Goal: Navigation & Orientation: Understand site structure

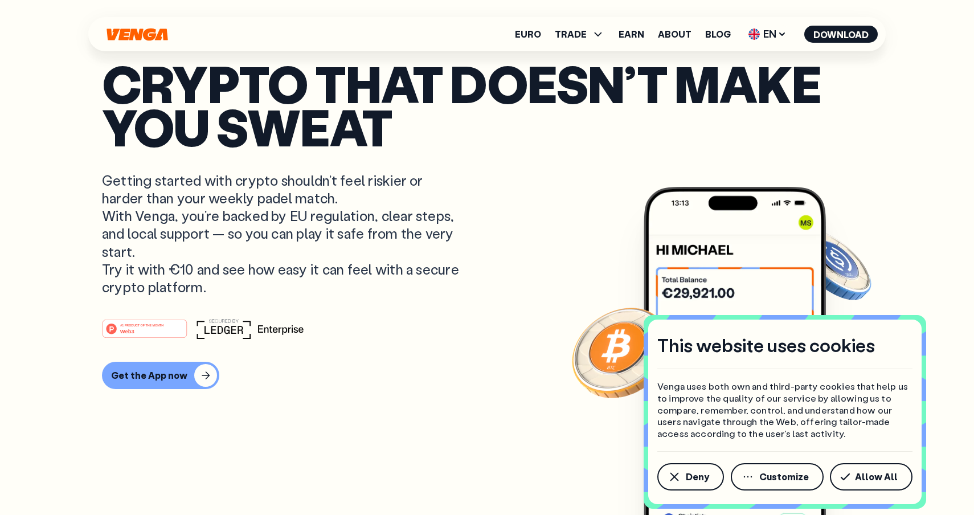
click at [769, 45] on div "Euro TRADE Buy Sell Swap Exchange Earn About Blog EN English - EN Español - ES …" at bounding box center [486, 34] width 797 height 34
click at [769, 36] on span "EN" at bounding box center [767, 34] width 46 height 18
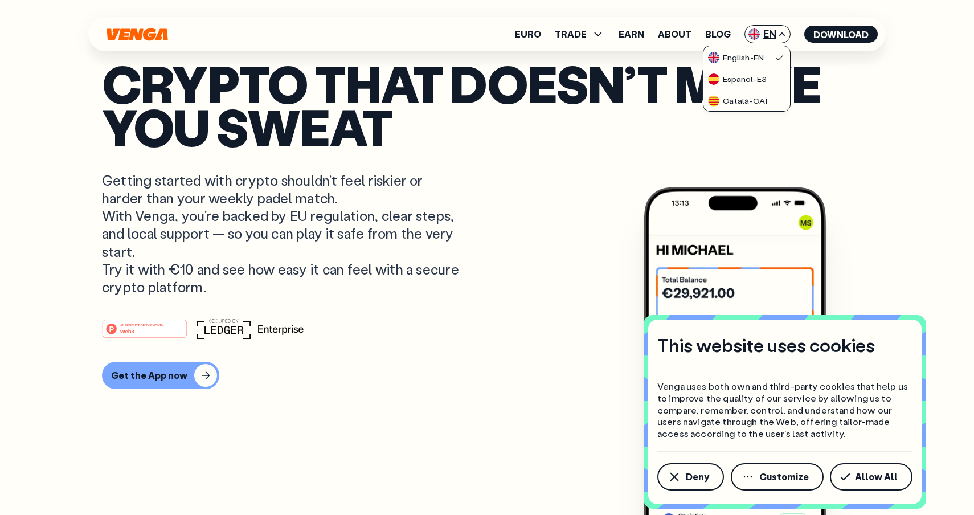
scroll to position [1, 0]
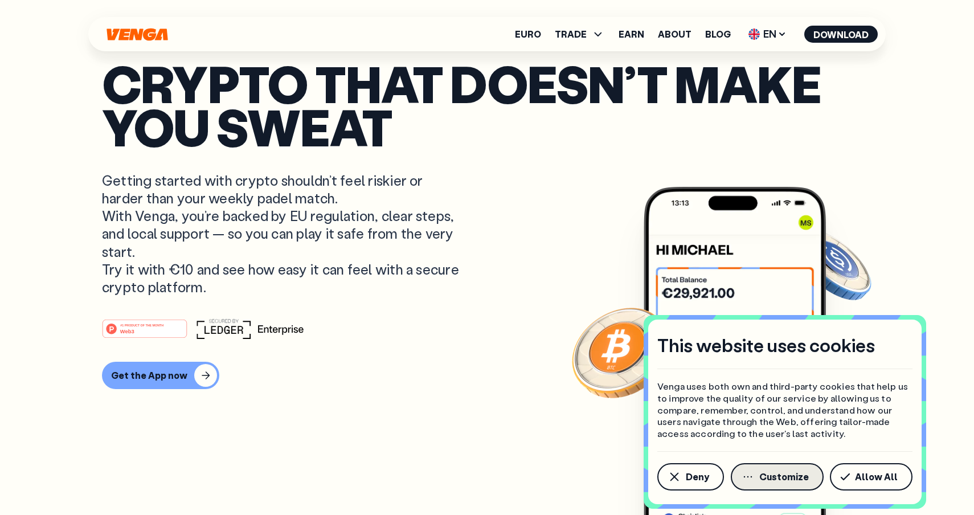
scroll to position [96, 0]
click at [872, 478] on span "Allow All" at bounding box center [876, 476] width 43 height 9
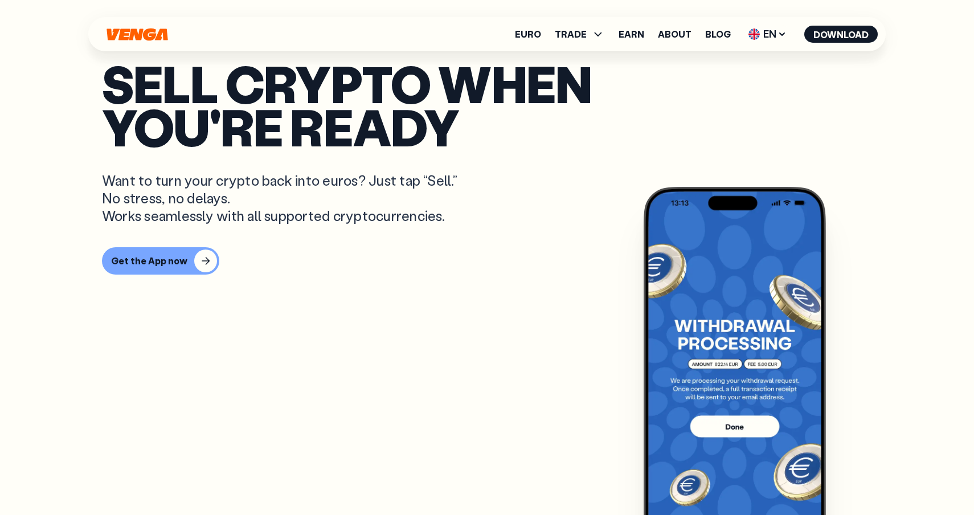
scroll to position [792, 0]
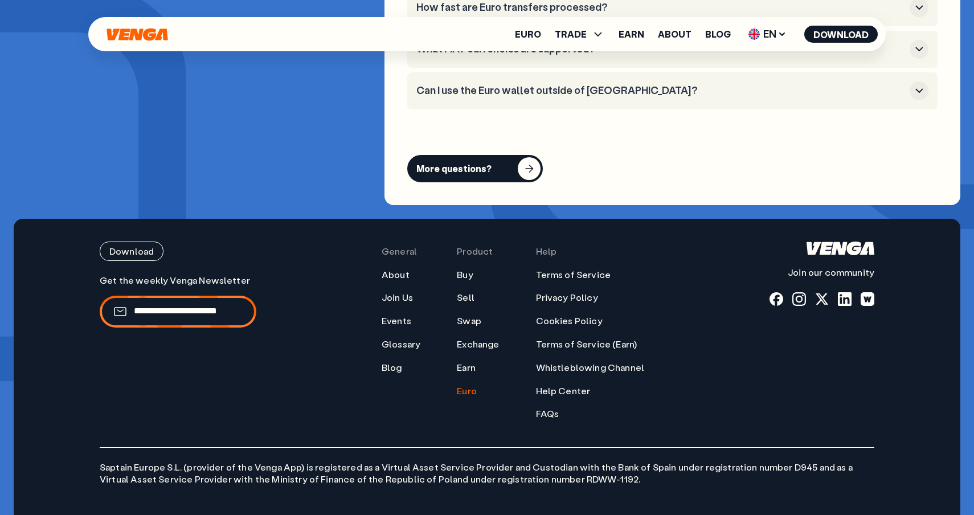
scroll to position [4566, 0]
click at [583, 32] on span "TRADE" at bounding box center [571, 34] width 32 height 9
click at [725, 32] on link "Blog" at bounding box center [718, 34] width 26 height 9
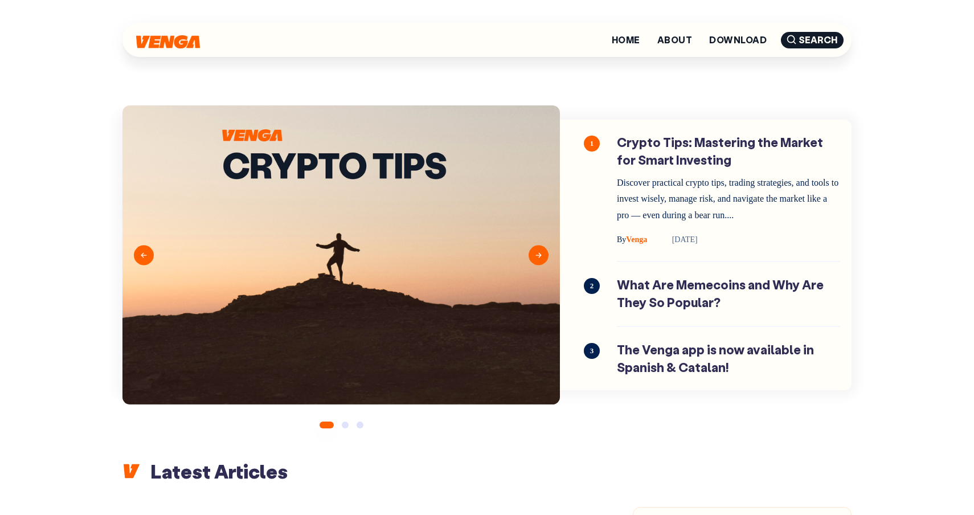
click at [620, 33] on li "Home" at bounding box center [626, 40] width 46 height 21
click at [622, 38] on link "Home" at bounding box center [626, 39] width 28 height 9
